Goal: Information Seeking & Learning: Learn about a topic

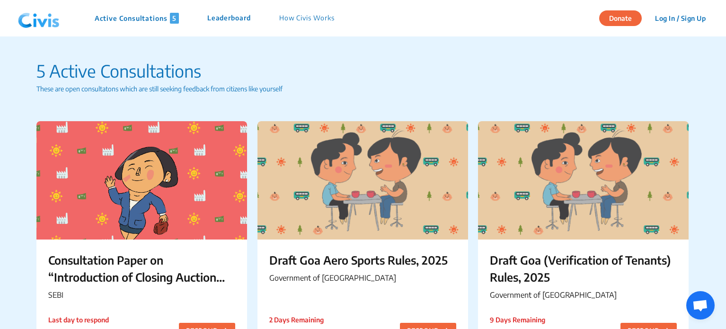
scroll to position [1537, 0]
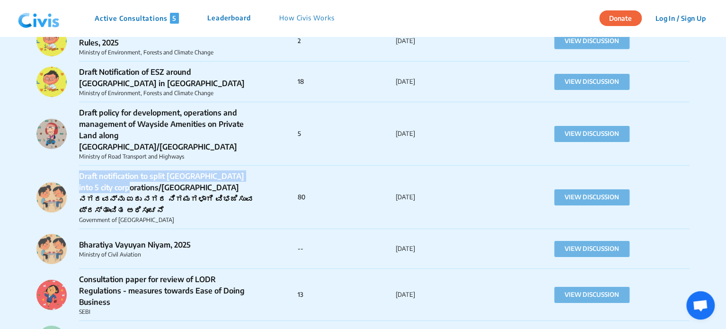
click at [26, 20] on img at bounding box center [38, 18] width 49 height 28
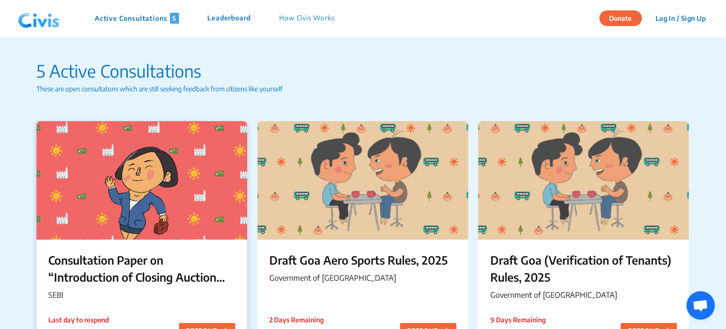
scroll to position [103, 0]
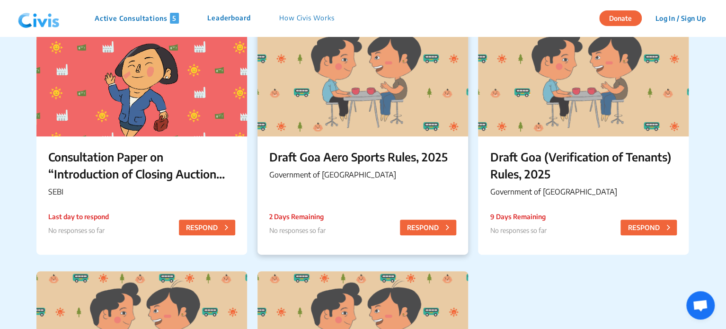
click at [348, 177] on p "Government of [GEOGRAPHIC_DATA]" at bounding box center [362, 174] width 187 height 11
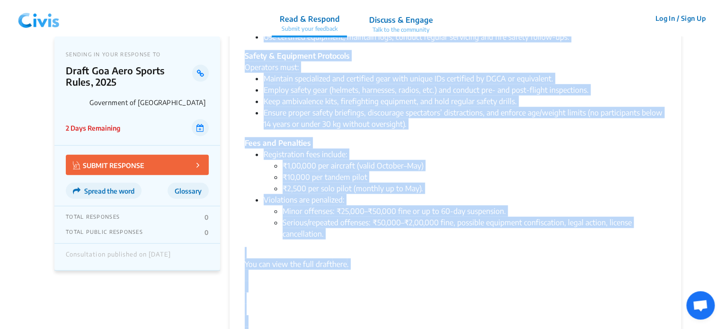
scroll to position [1041, 0]
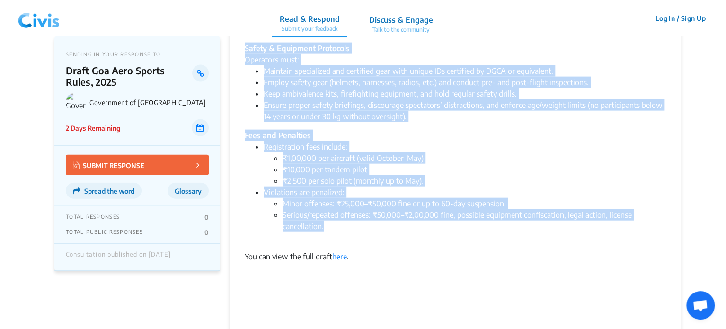
drag, startPoint x: 242, startPoint y: 83, endPoint x: 345, endPoint y: 206, distance: 160.4
copy div "Lor Ipsumdolor si Ame con adipisci eli Seddo Eiu Temp Incidi Utlab, 3860 etd ma…"
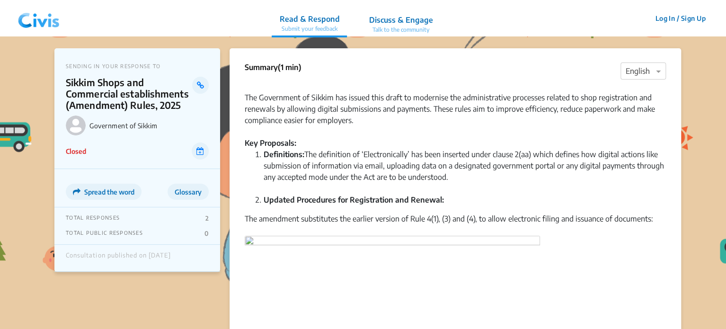
click at [53, 20] on img at bounding box center [38, 18] width 49 height 28
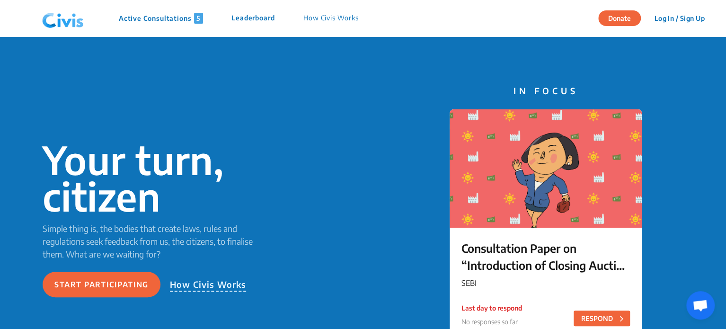
click at [142, 17] on p "Active Consultations 5" at bounding box center [161, 18] width 84 height 11
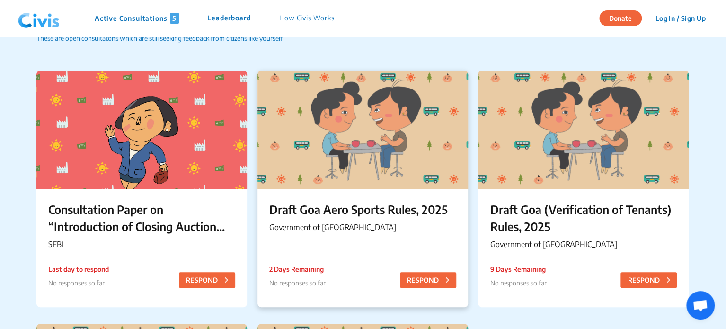
scroll to position [51, 0]
click at [352, 213] on p "Draft Goa Aero Sports Rules, 2025" at bounding box center [362, 208] width 187 height 17
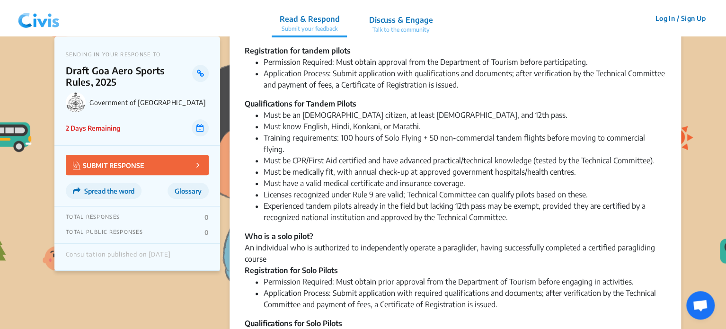
scroll to position [792, 0]
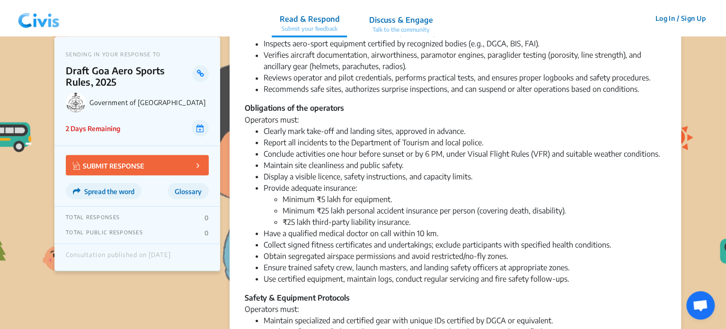
drag, startPoint x: 69, startPoint y: 66, endPoint x: 121, endPoint y: 79, distance: 54.1
click at [121, 79] on p "Draft Goa Aero Sports Rules, 2025" at bounding box center [129, 76] width 126 height 23
copy p "Draft Goa Aero Sports Rules, 2025"
